Goal: Task Accomplishment & Management: Complete application form

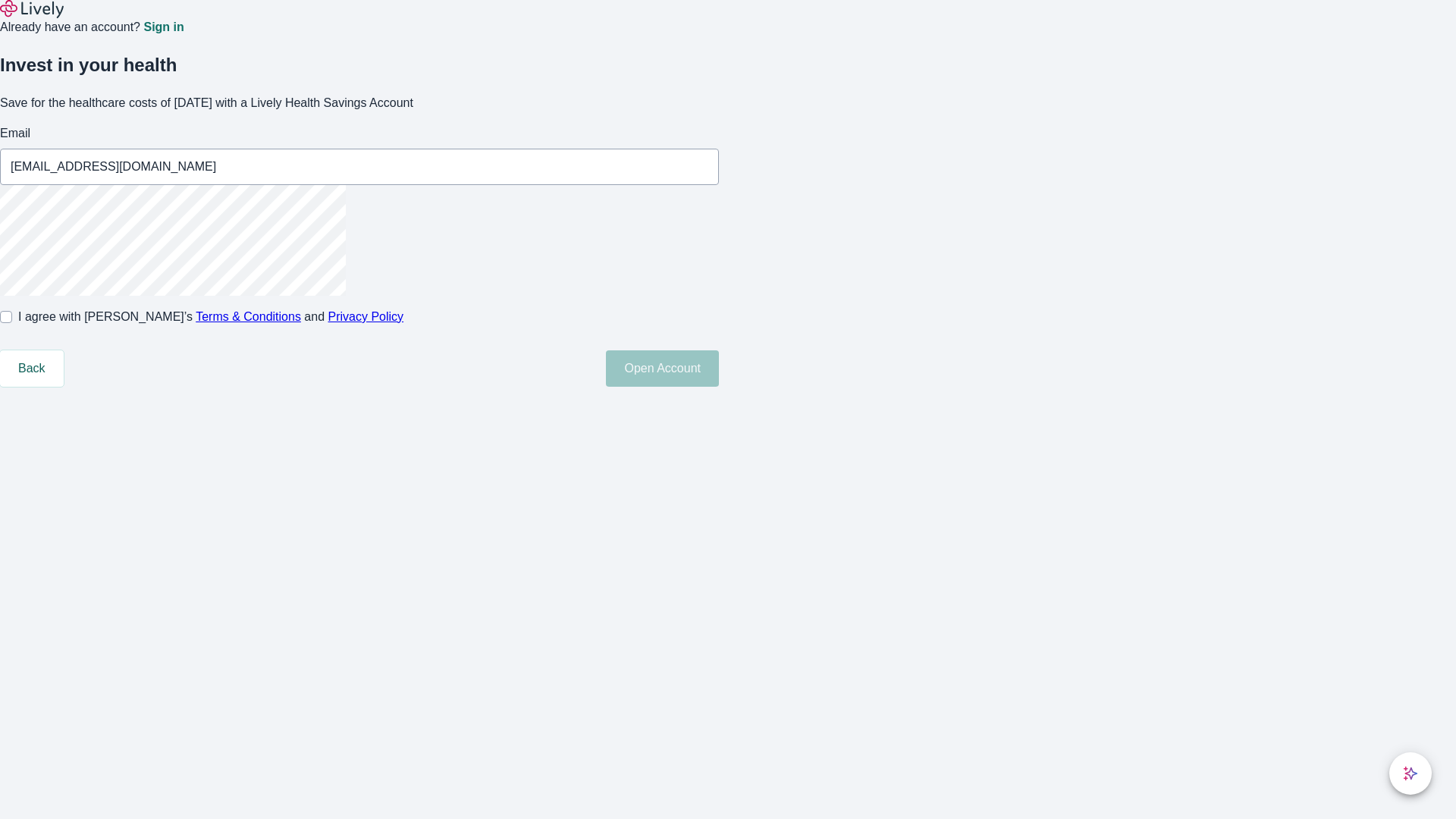
click at [12, 323] on input "I agree with Lively’s Terms & Conditions and Privacy Policy" at bounding box center [6, 317] width 12 height 12
checkbox input "true"
click at [719, 387] on button "Open Account" at bounding box center [662, 368] width 113 height 37
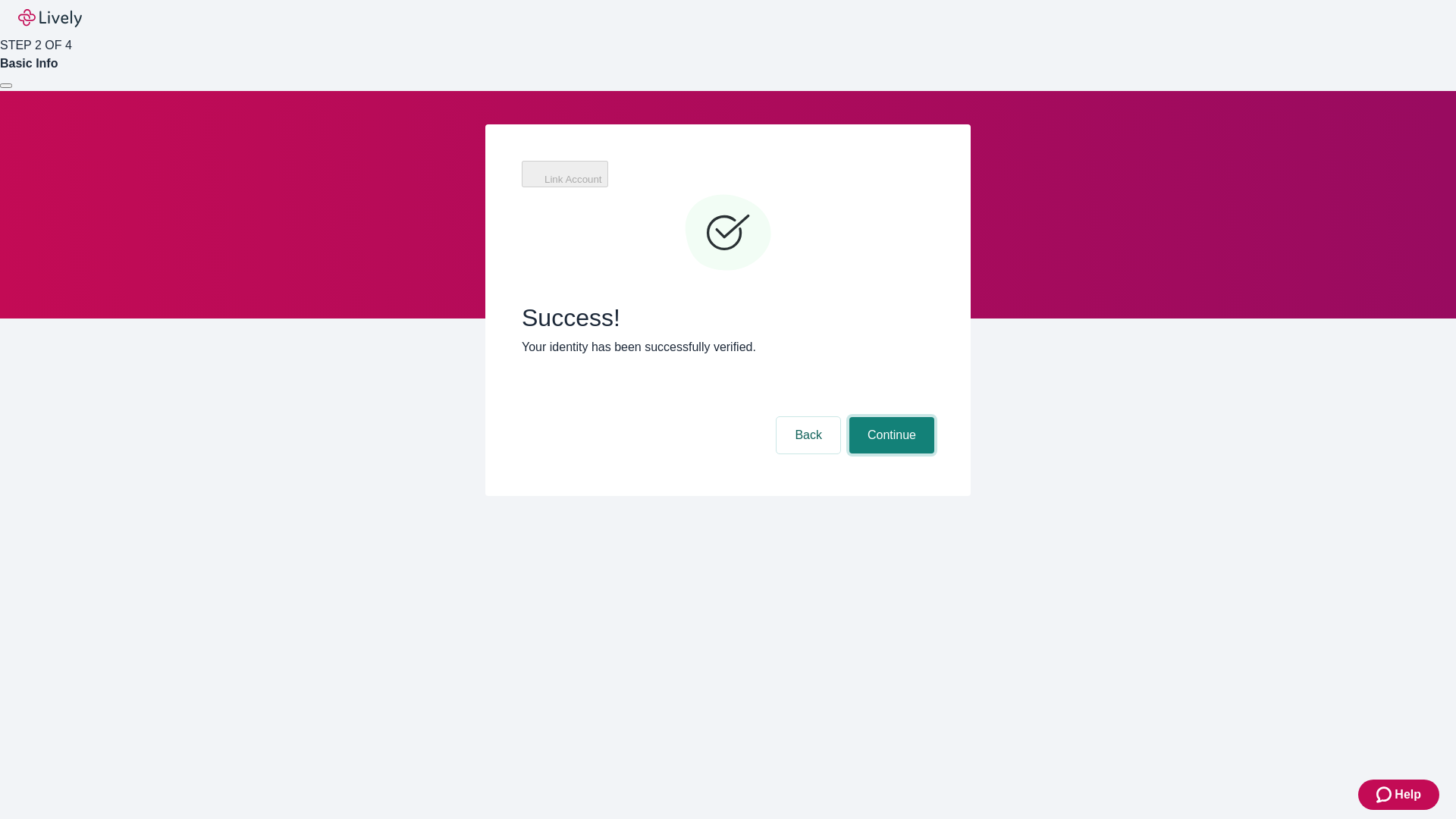
click at [890, 417] on button "Continue" at bounding box center [891, 435] width 85 height 37
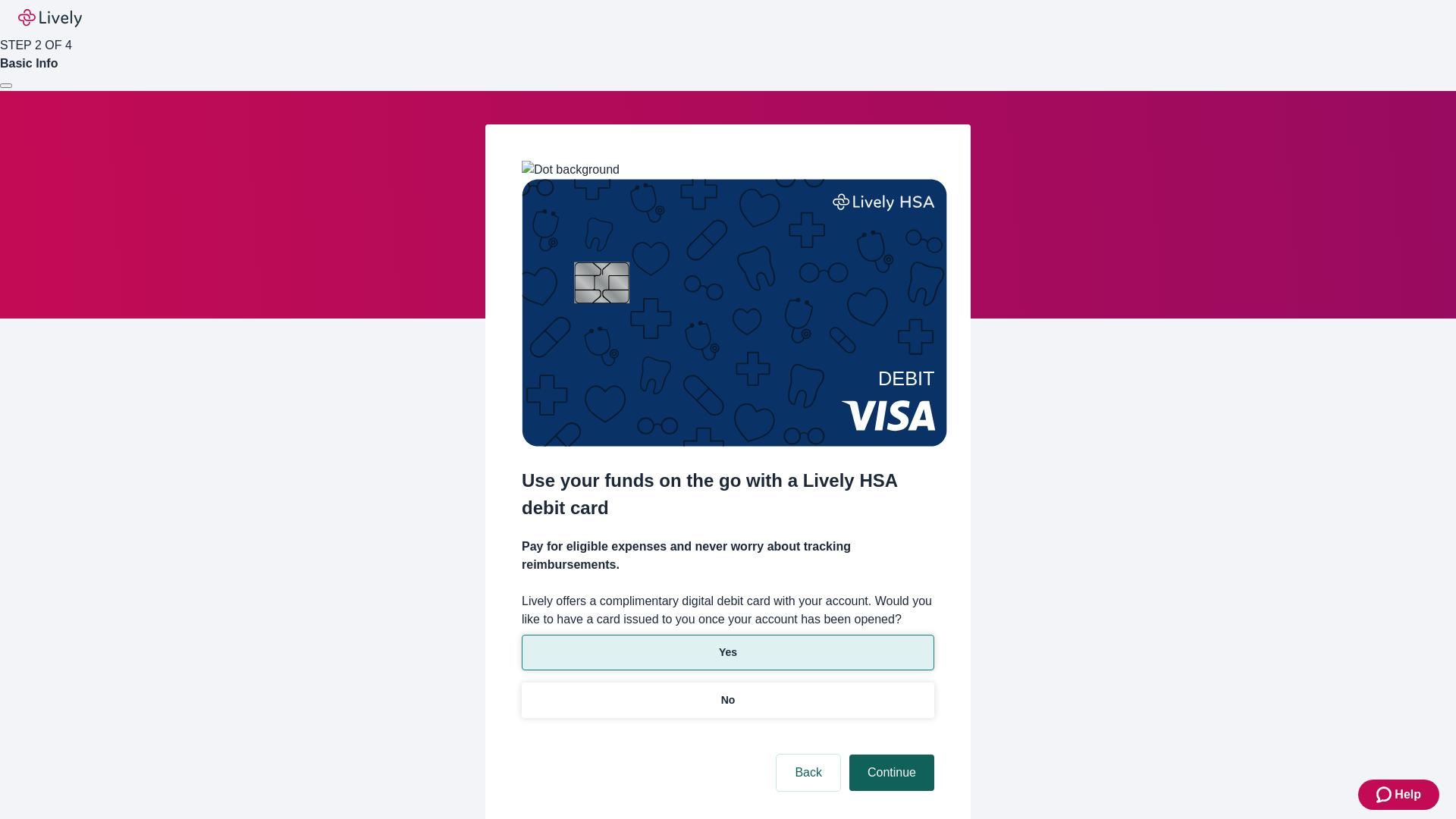
click at [727, 693] on p "No" at bounding box center [728, 701] width 15 height 16
click at [890, 755] on button "Continue" at bounding box center [891, 773] width 85 height 37
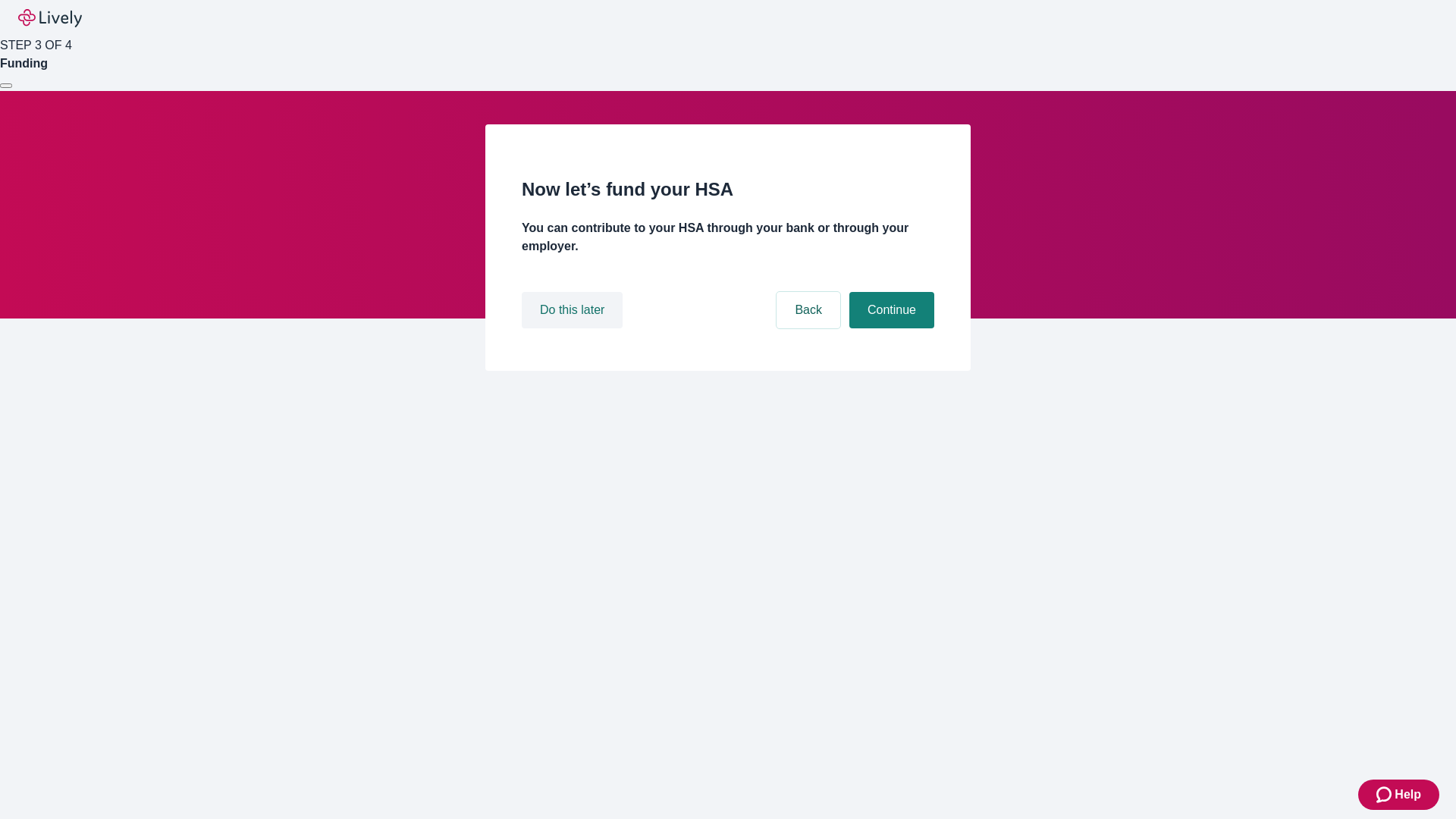
click at [574, 328] on button "Do this later" at bounding box center [572, 310] width 101 height 37
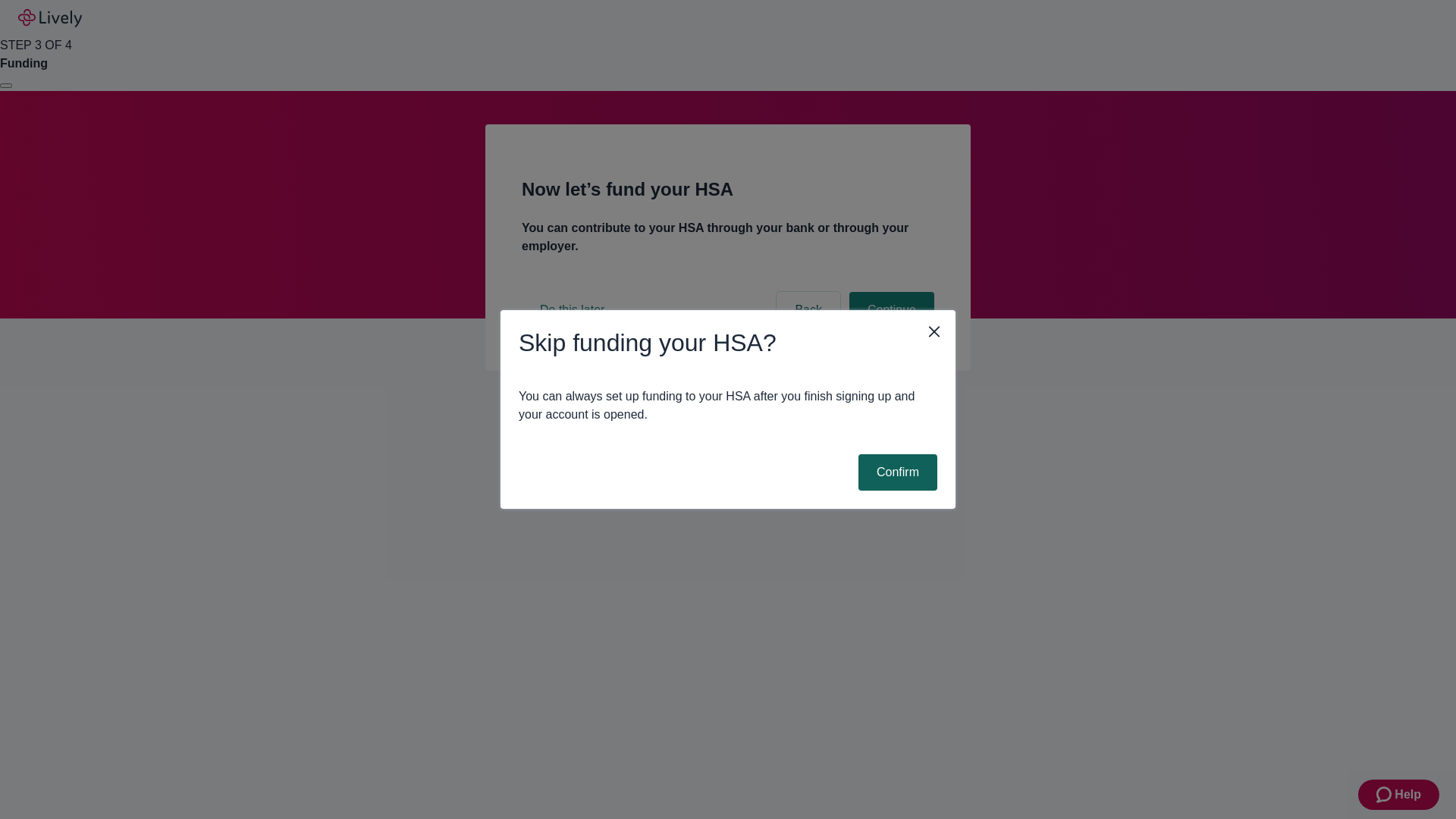
click at [895, 472] on button "Confirm" at bounding box center [898, 472] width 79 height 37
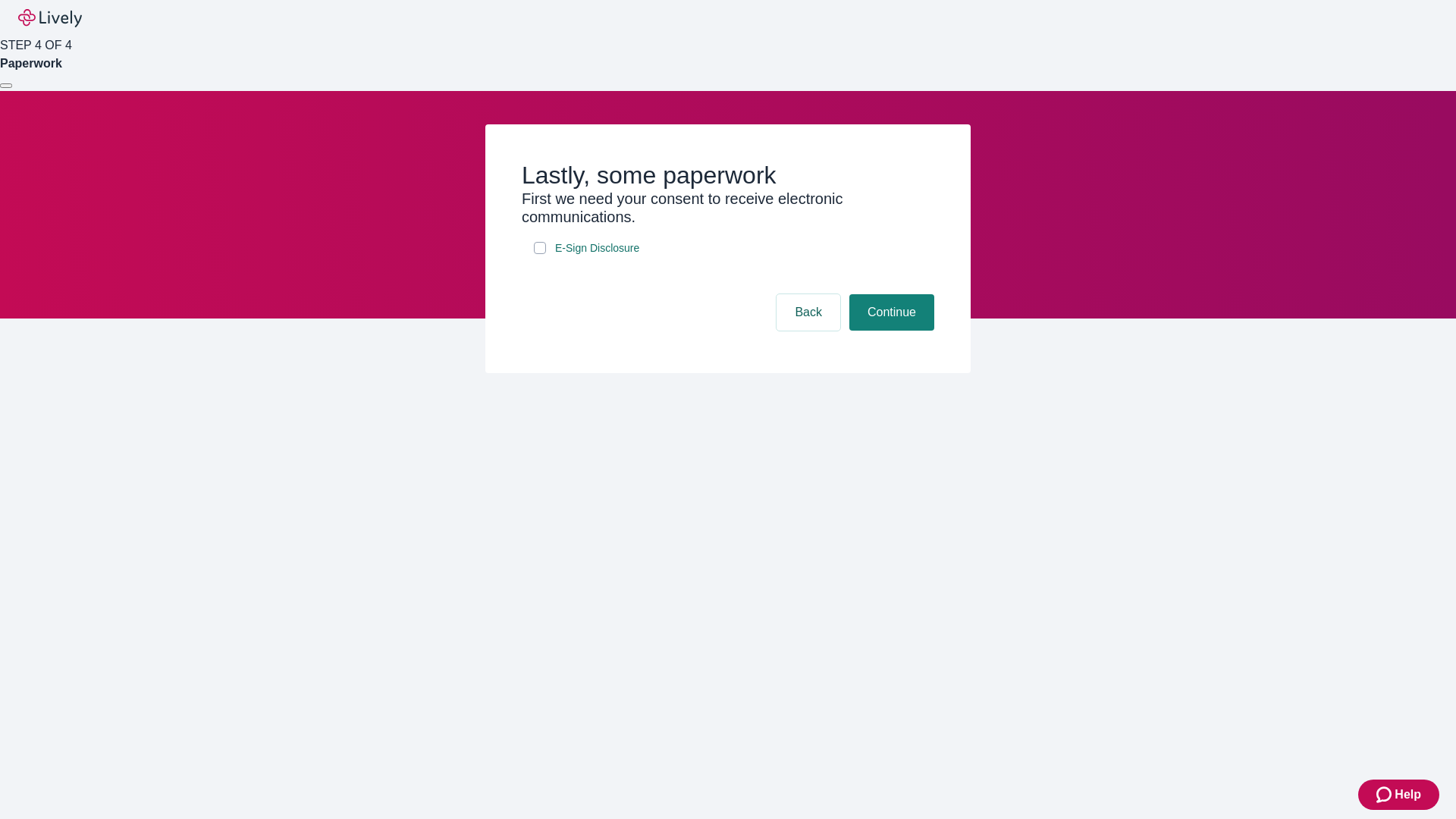
click at [540, 254] on input "E-Sign Disclosure" at bounding box center [540, 247] width 12 height 12
checkbox input "true"
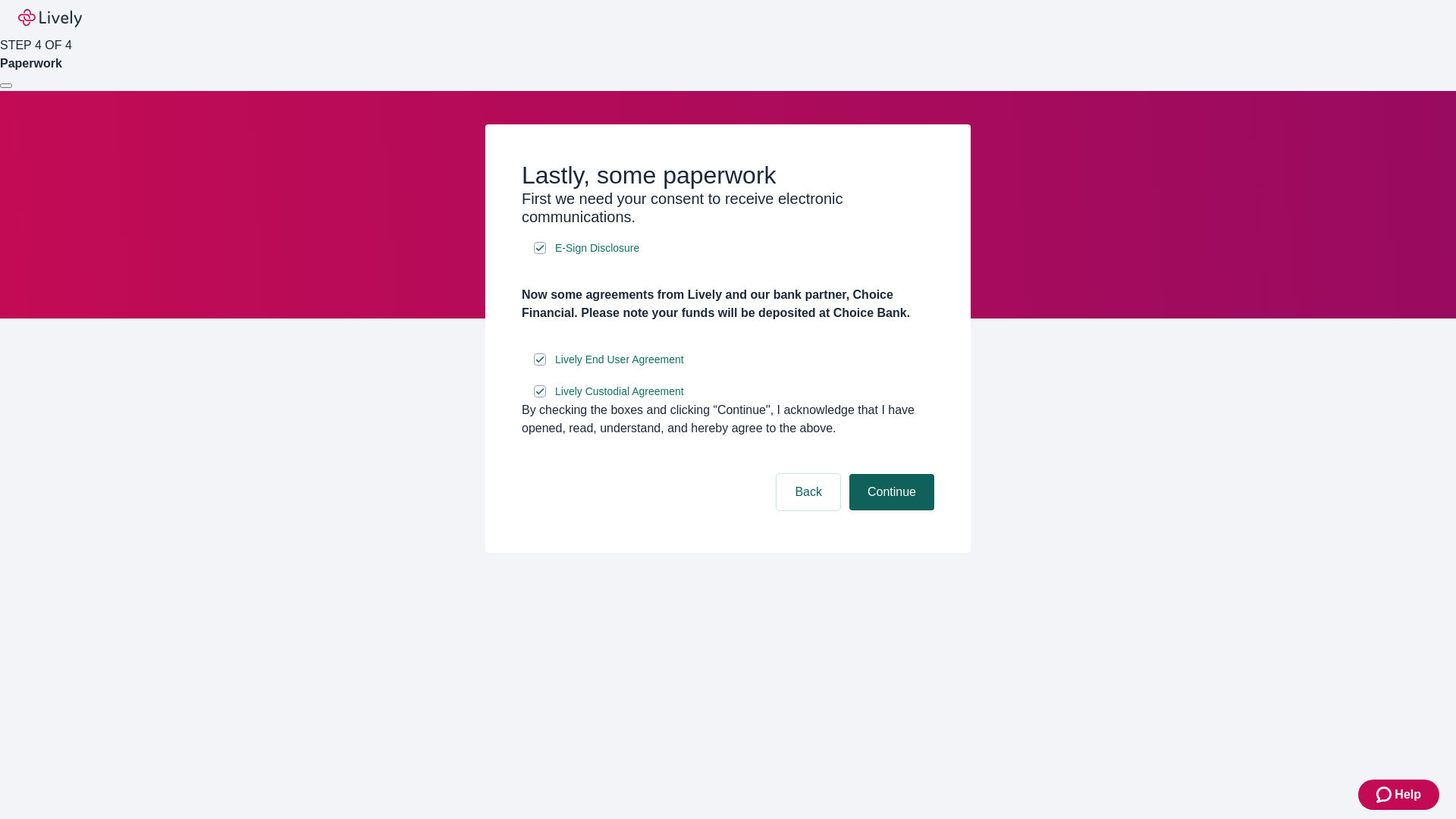
click at [890, 510] on button "Continue" at bounding box center [891, 492] width 85 height 37
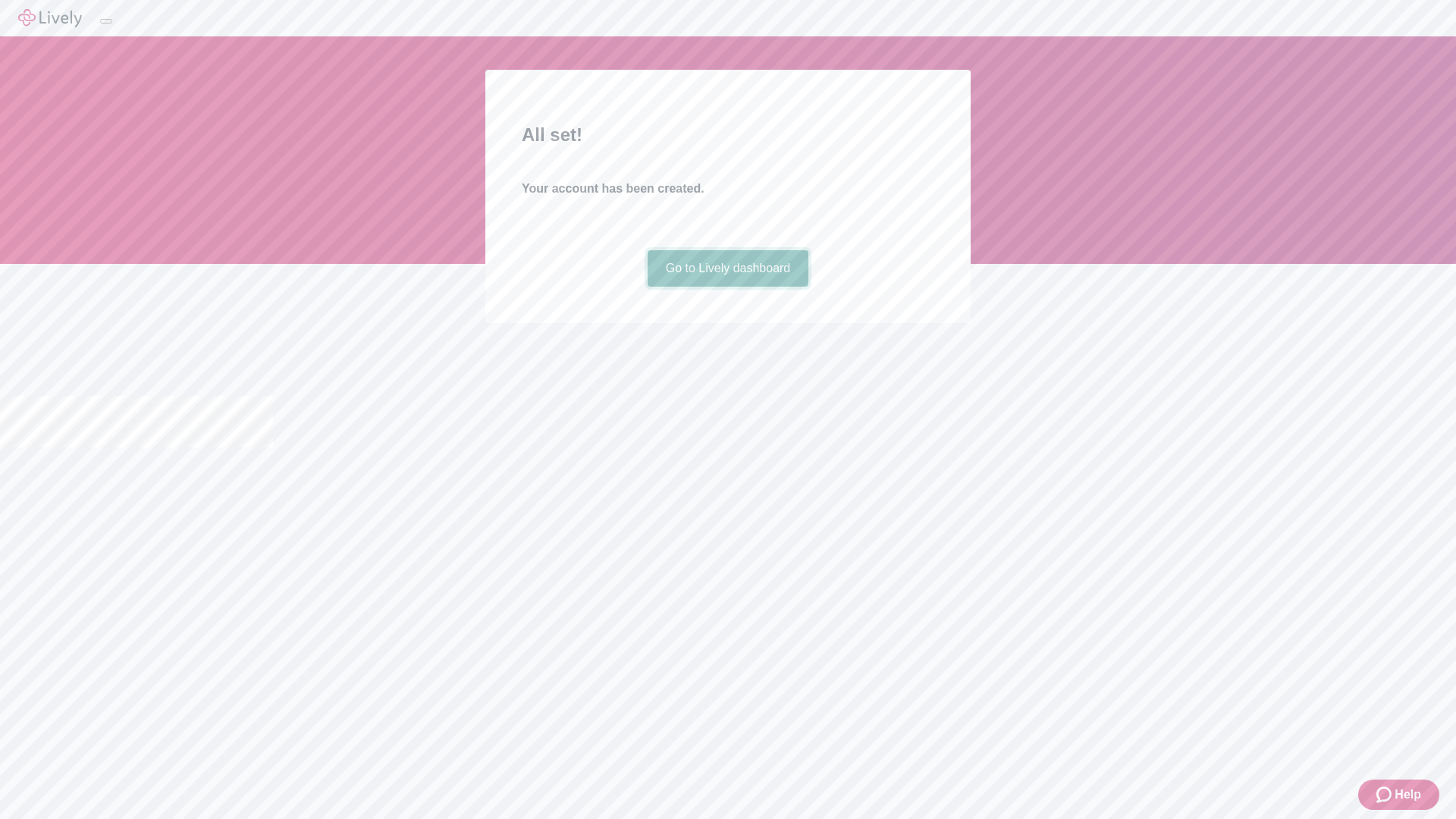
click at [727, 287] on link "Go to Lively dashboard" at bounding box center [728, 268] width 161 height 37
